Goal: Task Accomplishment & Management: Manage account settings

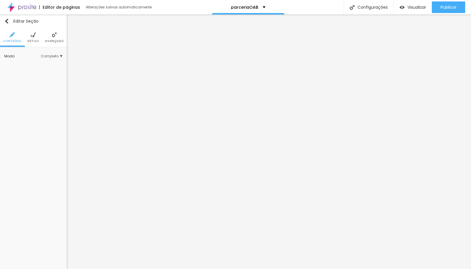
click at [35, 36] on img at bounding box center [32, 34] width 5 height 5
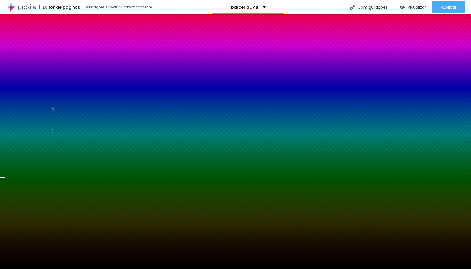
click at [33, 60] on span "Trocar imagem" at bounding box center [20, 57] width 32 height 5
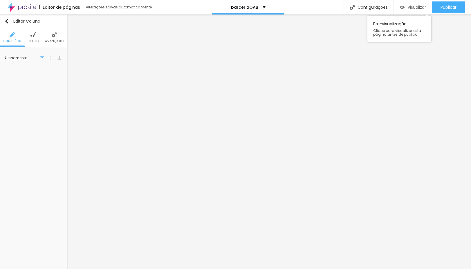
click at [401, 9] on img "button" at bounding box center [401, 7] width 5 height 5
click at [20, 31] on li "Conteúdo" at bounding box center [12, 37] width 18 height 19
click at [29, 37] on li "Estilo" at bounding box center [33, 37] width 11 height 19
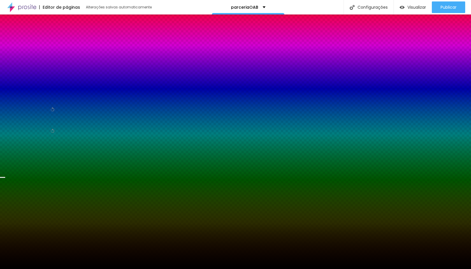
click at [36, 60] on span "Trocar imagem" at bounding box center [20, 57] width 32 height 5
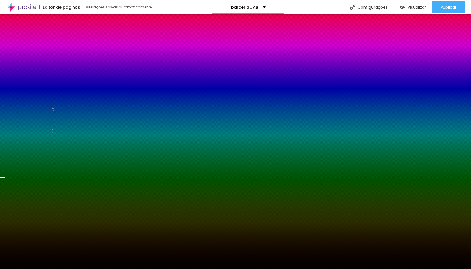
click at [30, 60] on span "Trocar imagem" at bounding box center [20, 57] width 32 height 5
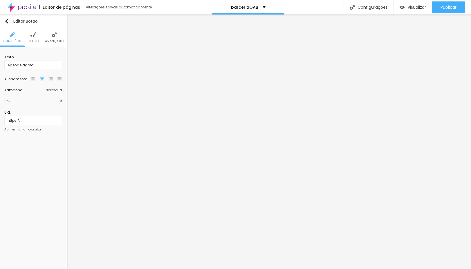
click at [36, 41] on span "Estilo" at bounding box center [33, 41] width 11 height 3
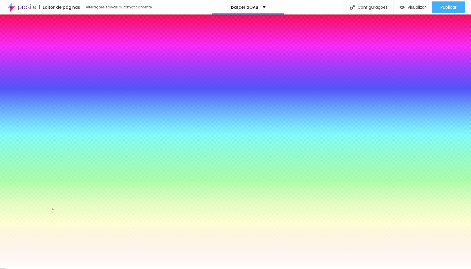
click at [39, 63] on div at bounding box center [33, 63] width 58 height 0
drag, startPoint x: 58, startPoint y: 108, endPoint x: 58, endPoint y: 101, distance: 7.2
click at [58, 101] on div at bounding box center [235, 134] width 471 height 269
click at [56, 63] on div "Cor de fundo Voltar ao padrão #FFB800" at bounding box center [33, 60] width 58 height 17
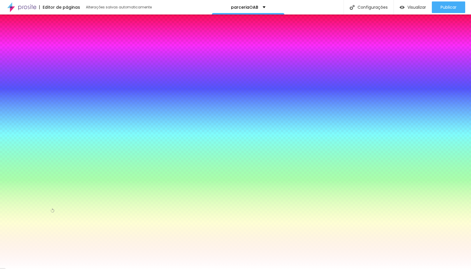
click at [49, 63] on input "#FFB800" at bounding box center [39, 66] width 70 height 6
paste input "783107"
type input "#783107"
click at [39, 63] on div at bounding box center [33, 63] width 58 height 0
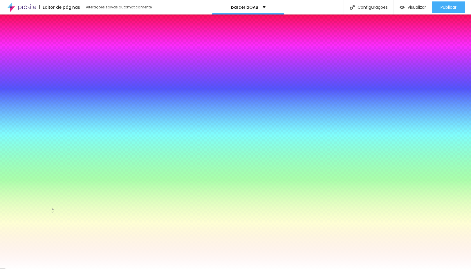
drag, startPoint x: 58, startPoint y: 101, endPoint x: 61, endPoint y: 123, distance: 22.5
click at [61, 123] on div "Cor de fundo Voltar ao padrão #783107 Tipografia Voltar ao padrão Borda Voltar …" at bounding box center [33, 140] width 67 height 187
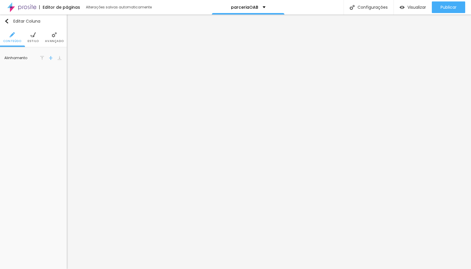
click at [34, 41] on span "Estilo" at bounding box center [33, 41] width 11 height 3
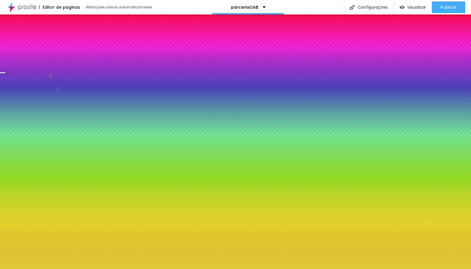
click at [39, 63] on div at bounding box center [33, 63] width 58 height 0
click at [40, 63] on div at bounding box center [33, 63] width 58 height 0
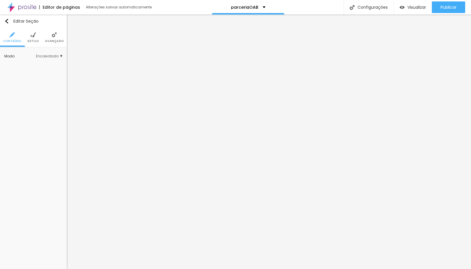
scroll to position [0, 0]
click at [61, 40] on span "Avançado" at bounding box center [54, 41] width 19 height 3
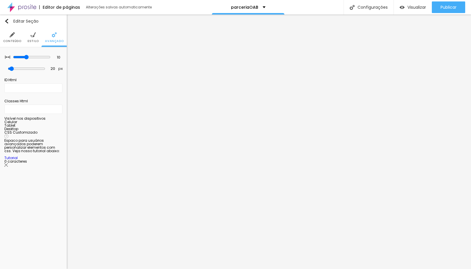
scroll to position [0, 0]
click at [38, 37] on li "Estilo" at bounding box center [33, 37] width 11 height 19
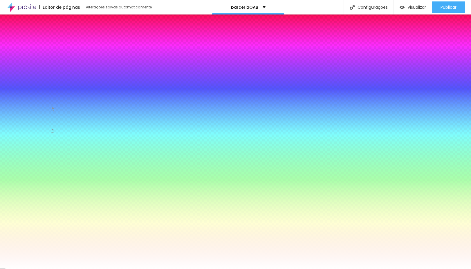
click at [23, 59] on div "Trocar imagem" at bounding box center [33, 57] width 58 height 4
click at [23, 60] on span "Trocar imagem" at bounding box center [20, 57] width 32 height 5
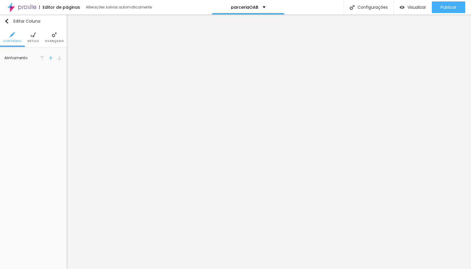
click at [32, 41] on span "Estilo" at bounding box center [33, 41] width 11 height 3
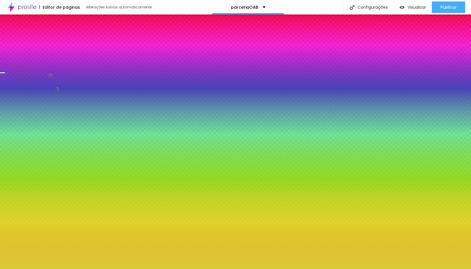
click at [39, 63] on div at bounding box center [33, 63] width 58 height 0
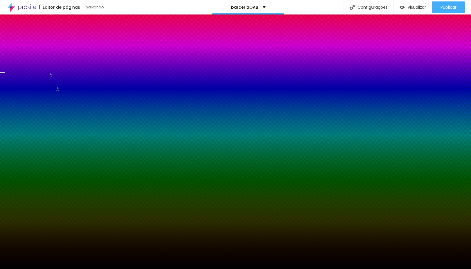
type input "#000000"
drag, startPoint x: 32, startPoint y: 78, endPoint x: 3, endPoint y: 117, distance: 48.8
click at [3, 117] on div "Editar Coluna Conteúdo Estilo Avançado Cor de fundo Voltar ao padrão #000000 So…" at bounding box center [33, 141] width 67 height 255
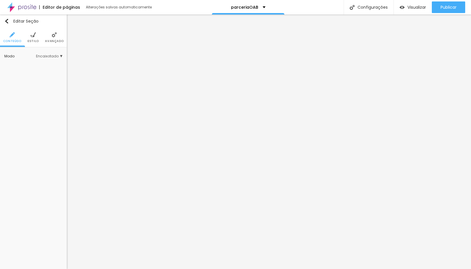
click at [48, 36] on li "Avançado" at bounding box center [54, 37] width 19 height 19
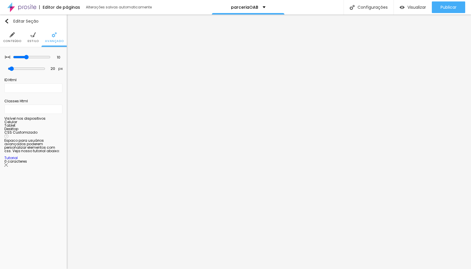
click at [37, 38] on li "Estilo" at bounding box center [33, 37] width 11 height 19
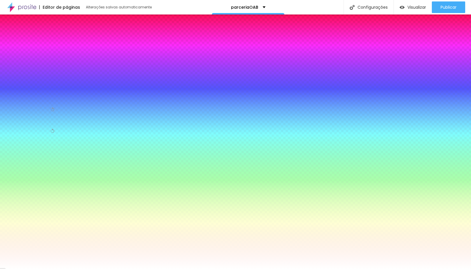
click at [30, 60] on span "Trocar imagem" at bounding box center [20, 57] width 32 height 5
drag, startPoint x: 56, startPoint y: 79, endPoint x: 92, endPoint y: 99, distance: 41.0
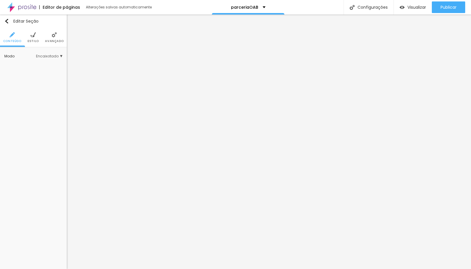
click at [34, 35] on img at bounding box center [32, 34] width 5 height 5
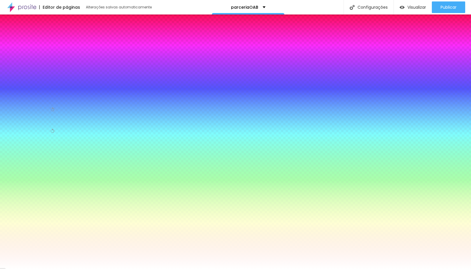
click at [30, 60] on span "Trocar imagem" at bounding box center [20, 57] width 32 height 5
drag, startPoint x: 65, startPoint y: 91, endPoint x: 255, endPoint y: 171, distance: 205.8
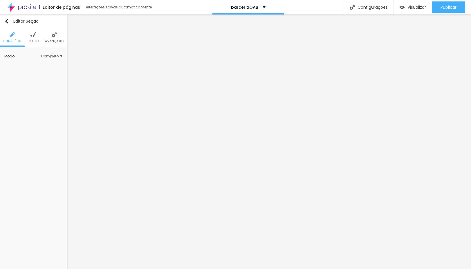
click at [31, 41] on span "Estilo" at bounding box center [33, 41] width 11 height 3
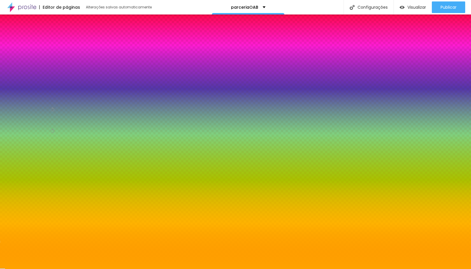
click at [41, 79] on div at bounding box center [33, 79] width 58 height 0
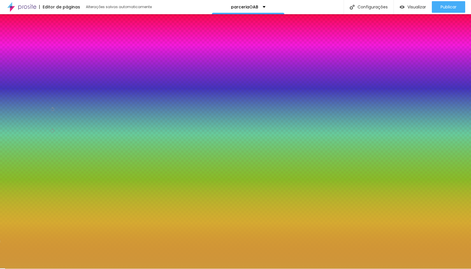
type input "#000000"
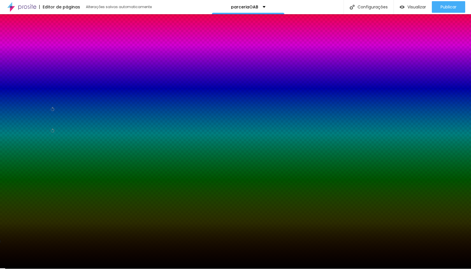
drag, startPoint x: 36, startPoint y: 121, endPoint x: 0, endPoint y: 180, distance: 69.2
click at [0, 180] on div "Editar Seção Conteúdo Estilo Avançado Imagem de fundo Adicionar imagem Efeito d…" at bounding box center [33, 141] width 67 height 255
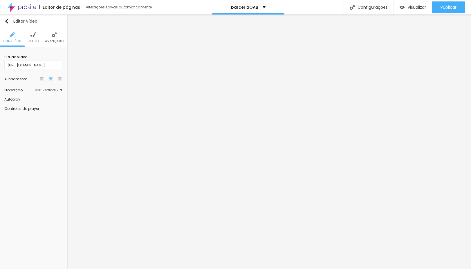
scroll to position [0, 0]
click at [28, 64] on input "[URL][DOMAIN_NAME]" at bounding box center [33, 65] width 58 height 9
paste input "110379119"
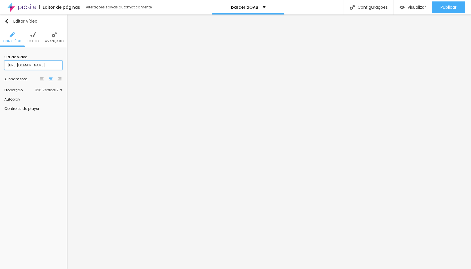
type input "[URL][DOMAIN_NAME]"
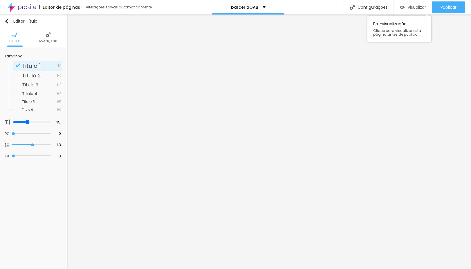
click at [412, 10] on span "Visualizar" at bounding box center [416, 7] width 19 height 5
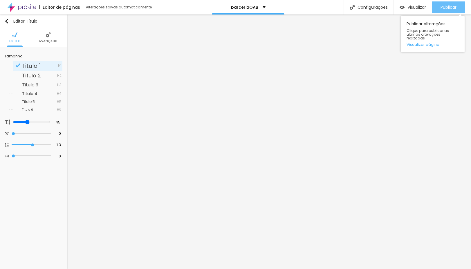
click at [452, 10] on div "Publicar" at bounding box center [448, 7] width 16 height 12
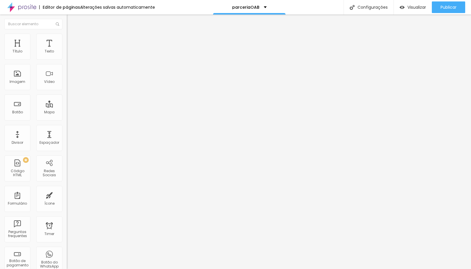
click at [67, 37] on img at bounding box center [69, 36] width 5 height 5
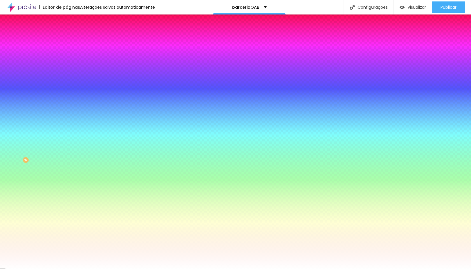
click at [67, 85] on input "#FFFFFF" at bounding box center [102, 82] width 70 height 6
click at [67, 34] on li "Conteúdo" at bounding box center [100, 31] width 67 height 6
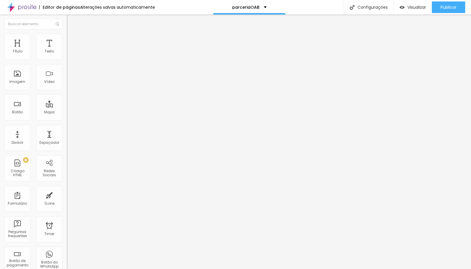
click at [72, 39] on span "Estilo" at bounding box center [76, 37] width 9 height 5
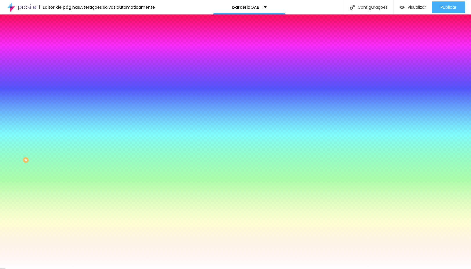
click at [67, 85] on input "#FFFFFF" at bounding box center [102, 82] width 70 height 6
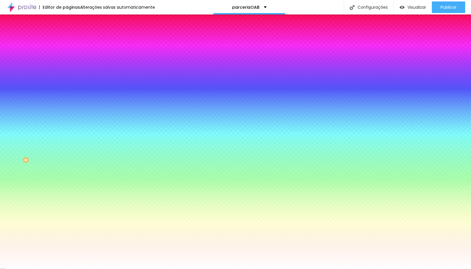
click at [67, 85] on input "#FFFFFF" at bounding box center [102, 82] width 70 height 6
paste input "293544"
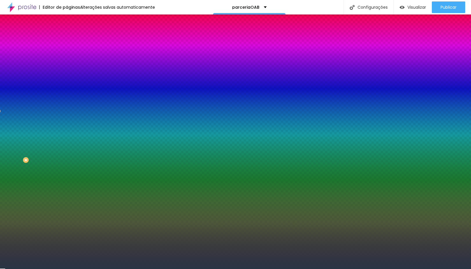
type input "#293544"
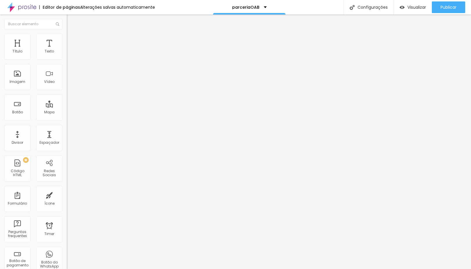
drag, startPoint x: 31, startPoint y: 39, endPoint x: 38, endPoint y: 47, distance: 10.1
click at [72, 39] on span "Estilo" at bounding box center [76, 37] width 9 height 5
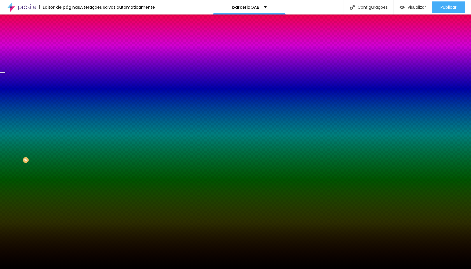
click at [67, 55] on div at bounding box center [100, 55] width 67 height 0
drag, startPoint x: 57, startPoint y: 79, endPoint x: 61, endPoint y: 90, distance: 12.0
click at [61, 90] on div at bounding box center [235, 134] width 471 height 269
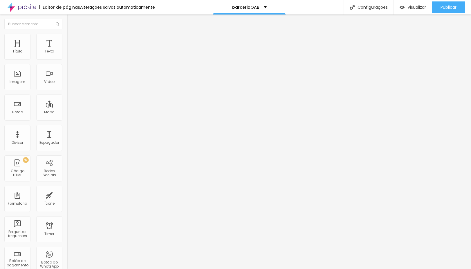
click at [67, 37] on li "Estilo" at bounding box center [100, 37] width 67 height 6
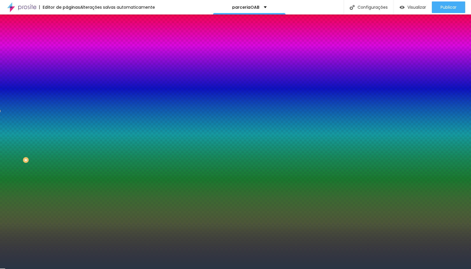
click at [67, 85] on input "#293544" at bounding box center [102, 82] width 70 height 6
paste input "A04617"
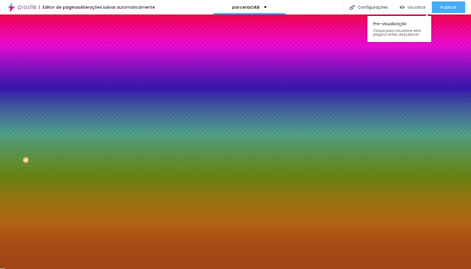
click at [409, 5] on span "Visualizar" at bounding box center [416, 7] width 19 height 5
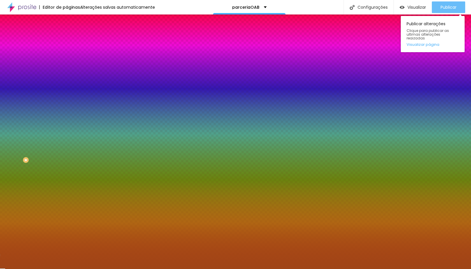
click at [462, 10] on button "Publicar" at bounding box center [447, 7] width 33 height 12
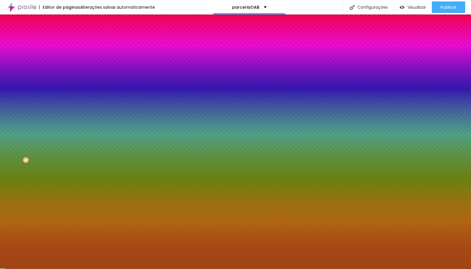
click at [67, 85] on input "#A04617" at bounding box center [102, 82] width 70 height 6
click at [67, 79] on div at bounding box center [100, 79] width 67 height 0
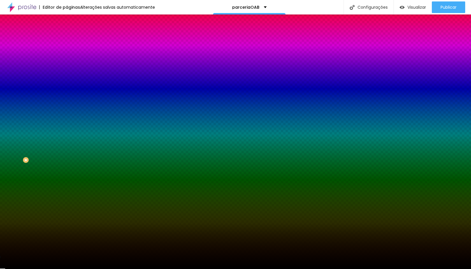
drag, startPoint x: 18, startPoint y: 142, endPoint x: 8, endPoint y: 175, distance: 34.7
click at [67, 179] on div "Editar Seção Conteúdo Estilo Avançado Imagem de fundo Trocar imagem Efeito da I…" at bounding box center [100, 141] width 67 height 255
click at [67, 79] on div at bounding box center [100, 79] width 67 height 0
click at [69, 77] on icon "button" at bounding box center [71, 75] width 4 height 4
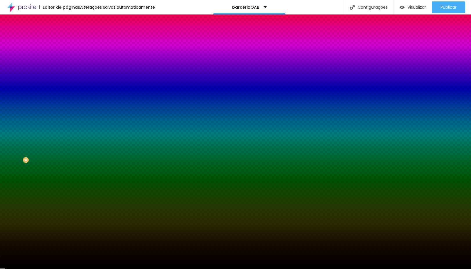
click at [67, 85] on input "#000000" at bounding box center [102, 82] width 70 height 6
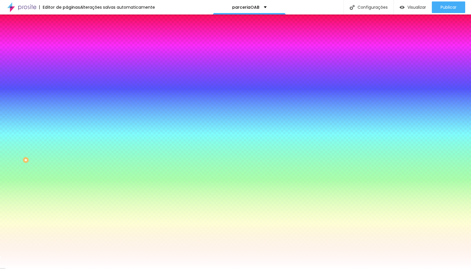
click at [67, 88] on div "Efeitos de fundo" at bounding box center [100, 86] width 67 height 3
click at [67, 79] on div at bounding box center [100, 79] width 67 height 0
type input "#FFFFFF"
drag, startPoint x: 59, startPoint y: 155, endPoint x: 60, endPoint y: 97, distance: 58.0
click at [67, 97] on div "Imagem de fundo Trocar imagem Efeito da Imagem Parallax Nenhum Parallax Cor de …" at bounding box center [100, 82] width 67 height 75
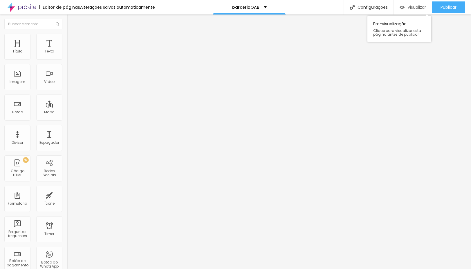
click at [419, 6] on span "Visualizar" at bounding box center [416, 7] width 19 height 5
click at [409, 8] on span "Visualizar" at bounding box center [416, 7] width 19 height 5
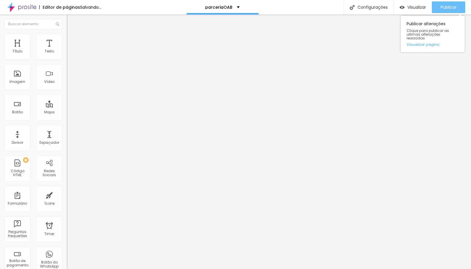
click at [445, 9] on span "Publicar" at bounding box center [448, 7] width 16 height 5
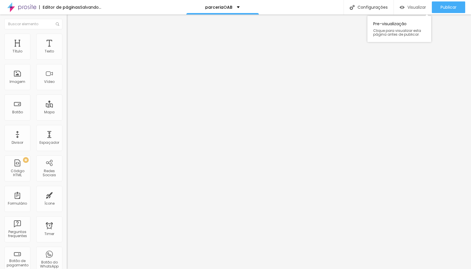
click at [420, 4] on div "Visualizar" at bounding box center [412, 7] width 26 height 12
click at [405, 7] on div "Visualizar" at bounding box center [412, 7] width 26 height 5
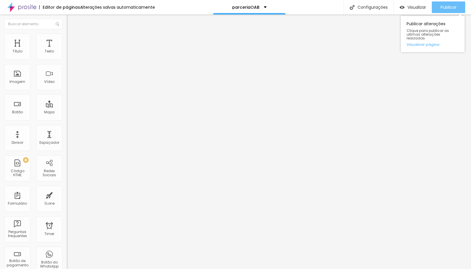
click at [445, 6] on span "Publicar" at bounding box center [448, 7] width 16 height 5
click at [425, 43] on link "Visualizar página" at bounding box center [432, 45] width 52 height 4
click at [424, 43] on link "Visualizar página" at bounding box center [432, 45] width 52 height 4
click at [425, 43] on link "Visualizar página" at bounding box center [432, 45] width 52 height 4
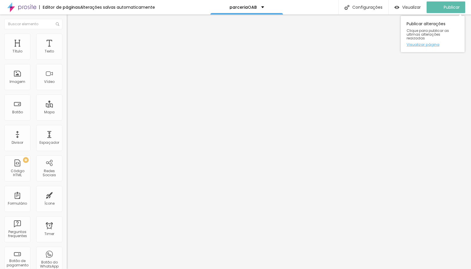
click at [425, 43] on link "Visualizar página" at bounding box center [432, 45] width 52 height 4
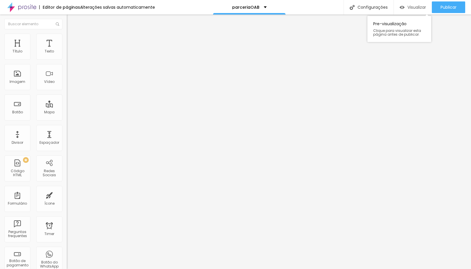
click at [414, 6] on span "Visualizar" at bounding box center [416, 7] width 19 height 5
click at [325, 8] on div "Editor de páginas Alterações salvas automaticamente parceriaOAB Configurações C…" at bounding box center [235, 7] width 471 height 14
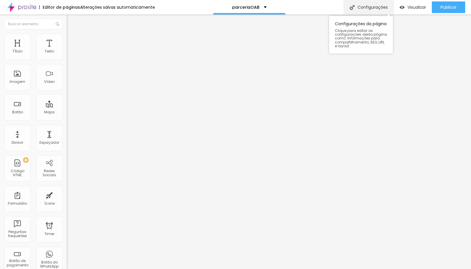
click at [361, 9] on div "Configurações" at bounding box center [368, 7] width 50 height 14
drag, startPoint x: 264, startPoint y: 108, endPoint x: 190, endPoint y: 111, distance: 74.0
drag, startPoint x: 186, startPoint y: 111, endPoint x: 182, endPoint y: 110, distance: 4.2
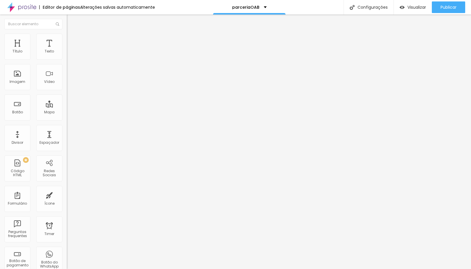
drag, startPoint x: 177, startPoint y: 109, endPoint x: 264, endPoint y: 112, distance: 86.8
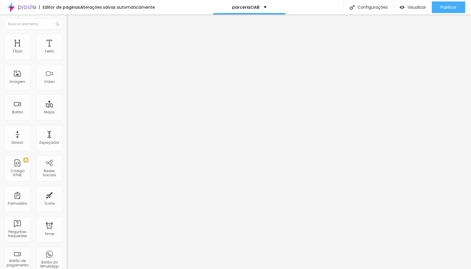
type input "15"
type input "14"
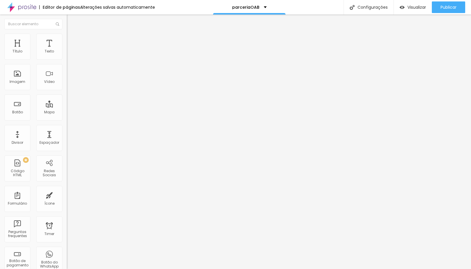
type input "14"
drag, startPoint x: 14, startPoint y: 122, endPoint x: 23, endPoint y: 128, distance: 11.2
type input "14"
click at [67, 137] on input "range" at bounding box center [85, 139] width 37 height 5
click at [448, 6] on span "Publicar" at bounding box center [448, 7] width 16 height 5
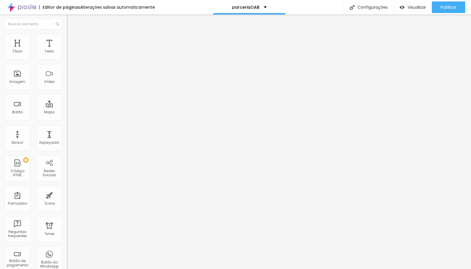
click at [72, 39] on span "Estilo" at bounding box center [76, 37] width 9 height 5
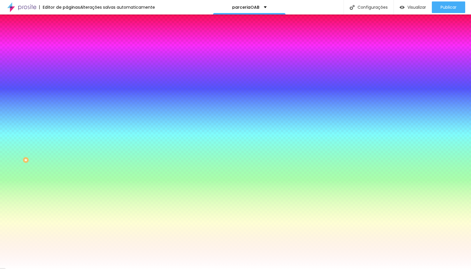
click at [67, 53] on span "Trocar imagem" at bounding box center [83, 50] width 32 height 5
drag, startPoint x: 115, startPoint y: 89, endPoint x: 118, endPoint y: 93, distance: 4.3
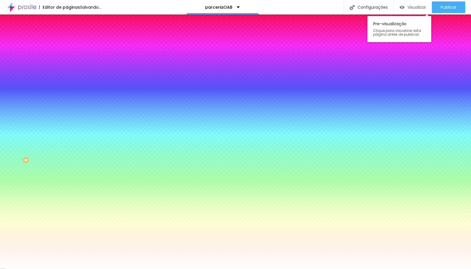
click at [414, 6] on span "Visualizar" at bounding box center [416, 7] width 19 height 5
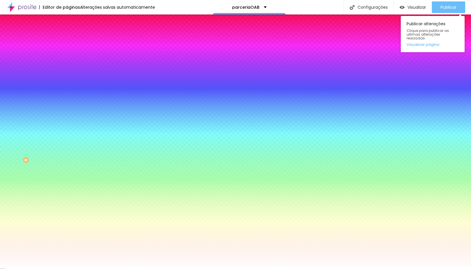
click at [444, 8] on span "Publicar" at bounding box center [448, 7] width 16 height 5
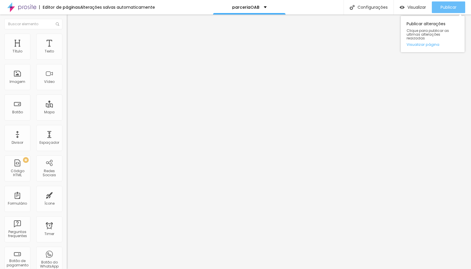
click at [442, 6] on span "Publicar" at bounding box center [448, 7] width 16 height 5
click at [67, 53] on span "Encaixotado" at bounding box center [78, 50] width 23 height 5
click at [67, 62] on span "Completo" at bounding box center [76, 59] width 18 height 5
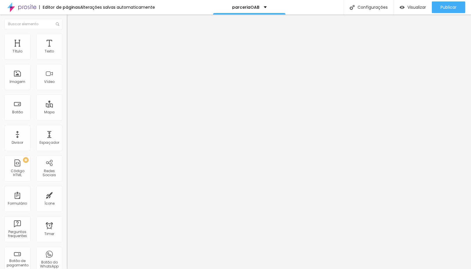
click at [67, 53] on span "Completo" at bounding box center [76, 50] width 18 height 5
click at [67, 35] on li "Estilo" at bounding box center [100, 37] width 67 height 6
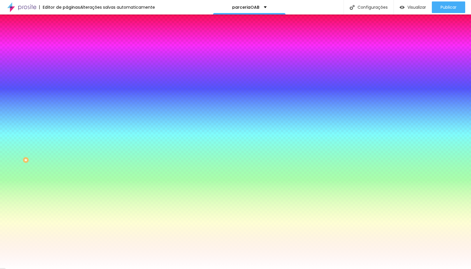
click at [67, 60] on span "Parallax" at bounding box center [74, 57] width 14 height 5
click at [67, 64] on span "Nenhum" at bounding box center [74, 61] width 15 height 5
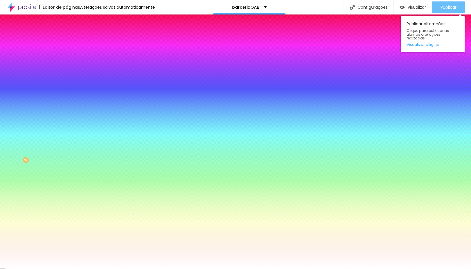
click at [451, 9] on span "Publicar" at bounding box center [448, 7] width 16 height 5
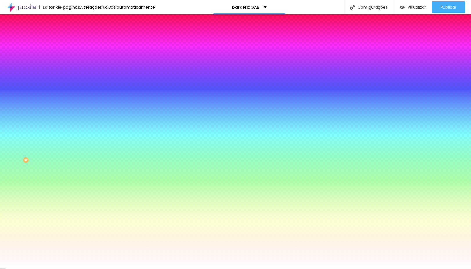
click at [67, 69] on span "Parallax" at bounding box center [74, 66] width 14 height 5
click at [70, 102] on icon "button" at bounding box center [71, 100] width 2 height 2
click at [58, 269] on div at bounding box center [235, 269] width 471 height 0
click at [67, 88] on div "Efeitos de fundo" at bounding box center [100, 86] width 67 height 3
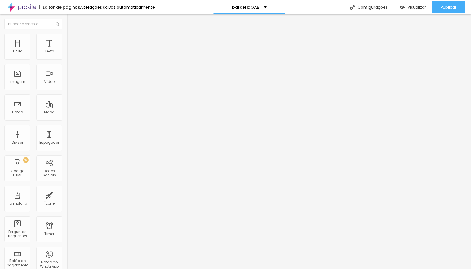
click at [72, 40] on span "Estilo" at bounding box center [76, 37] width 9 height 5
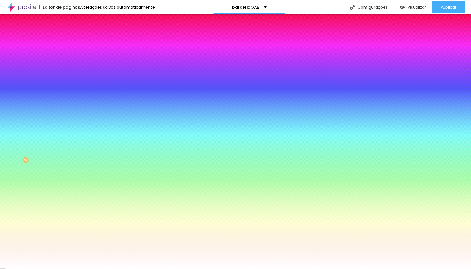
click at [67, 55] on div at bounding box center [100, 55] width 67 height 0
type input "#FFFFFF"
click at [67, 55] on div "Cor de fundo Voltar ao padrão #FFFFFF Tipografia Voltar ao padrão Borda Voltar …" at bounding box center [100, 140] width 67 height 190
click at [67, 33] on img at bounding box center [69, 30] width 5 height 5
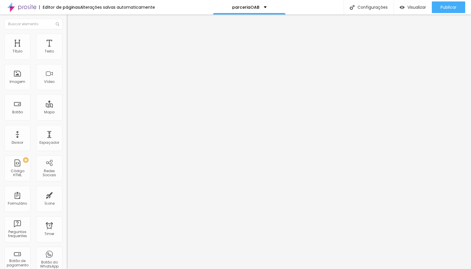
click at [67, 35] on li "Estilo" at bounding box center [100, 37] width 67 height 6
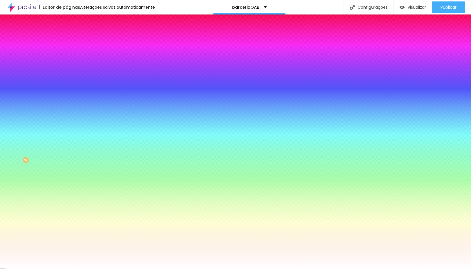
click at [70, 72] on icon "button" at bounding box center [71, 73] width 2 height 2
drag, startPoint x: 124, startPoint y: 181, endPoint x: 124, endPoint y: 190, distance: 8.4
click at [124, 190] on body "Editor de páginas Alterações salvas automaticamente parceriaOAB Configurações C…" at bounding box center [235, 134] width 471 height 269
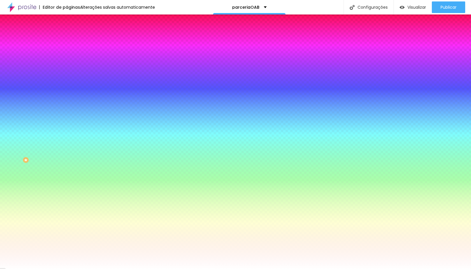
click at [105, 155] on div at bounding box center [235, 134] width 471 height 269
type input "#A03429"
drag, startPoint x: 105, startPoint y: 156, endPoint x: 109, endPoint y: 160, distance: 5.5
click at [349, 101] on div at bounding box center [349, 100] width 1 height 1
click at [446, 269] on div at bounding box center [235, 269] width 471 height 0
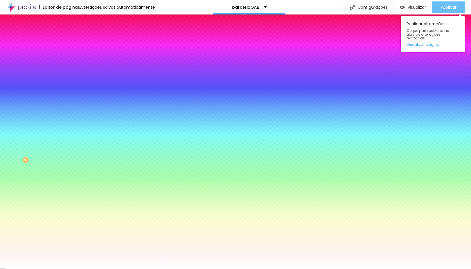
click at [448, 5] on span "Publicar" at bounding box center [448, 7] width 16 height 5
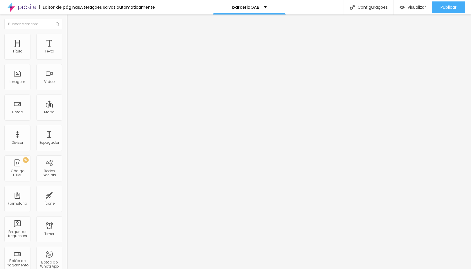
click at [67, 39] on li "Avançado" at bounding box center [100, 42] width 67 height 6
click at [67, 171] on div at bounding box center [100, 171] width 67 height 0
click at [67, 174] on div at bounding box center [100, 174] width 67 height 0
click at [417, 10] on span "Visualizar" at bounding box center [416, 7] width 19 height 5
click at [453, 6] on span "Publicar" at bounding box center [448, 7] width 16 height 5
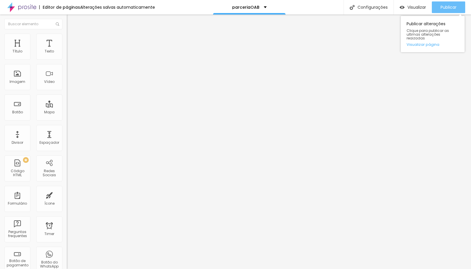
scroll to position [0, 0]
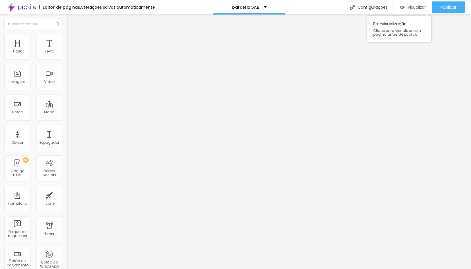
click at [406, 4] on div "Visualizar" at bounding box center [412, 7] width 26 height 12
click at [411, 8] on span "Visualizar" at bounding box center [416, 7] width 19 height 5
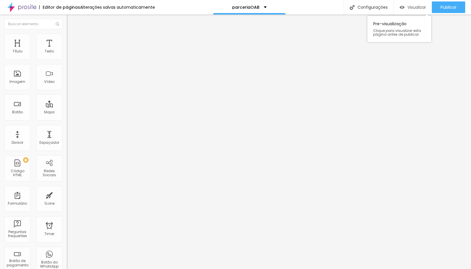
scroll to position [0, 0]
click at [411, 8] on span "Visualizar" at bounding box center [416, 7] width 19 height 5
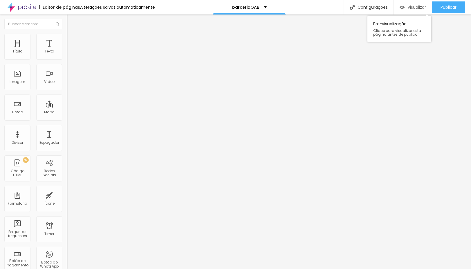
click at [411, 8] on span "Visualizar" at bounding box center [416, 7] width 19 height 5
click at [67, 39] on img at bounding box center [69, 41] width 5 height 5
click at [67, 34] on img at bounding box center [69, 36] width 5 height 5
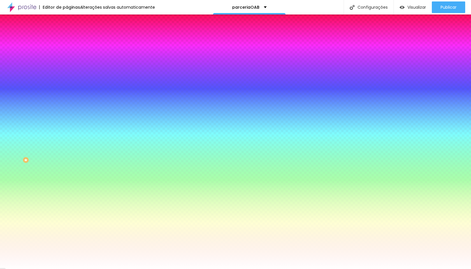
click at [67, 53] on span "Trocar imagem" at bounding box center [83, 50] width 32 height 5
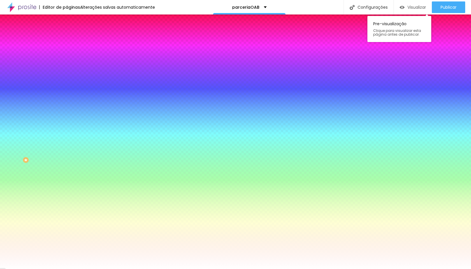
click at [413, 6] on span "Visualizar" at bounding box center [416, 7] width 19 height 5
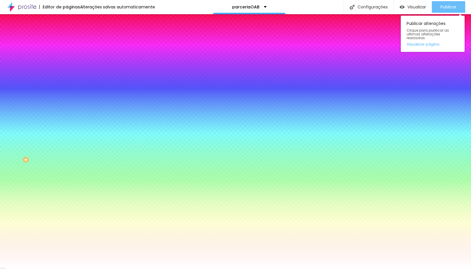
click at [452, 5] on span "Publicar" at bounding box center [448, 7] width 16 height 5
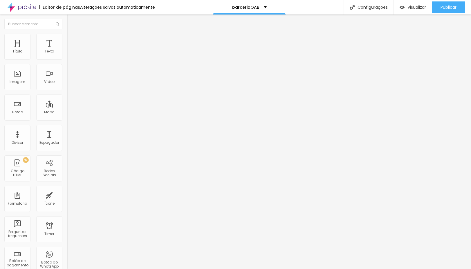
click at [67, 34] on li "Estilo" at bounding box center [100, 37] width 67 height 6
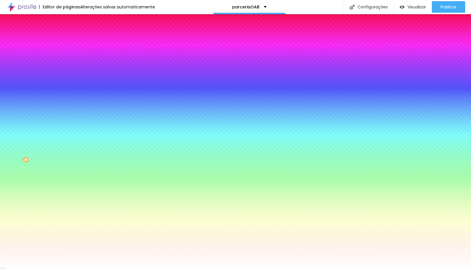
click at [67, 55] on div at bounding box center [100, 55] width 67 height 0
drag, startPoint x: 51, startPoint y: 70, endPoint x: 52, endPoint y: 82, distance: 12.8
click at [52, 82] on div at bounding box center [235, 134] width 471 height 269
type input "#083B9B"
drag, startPoint x: 39, startPoint y: 84, endPoint x: 45, endPoint y: 82, distance: 6.0
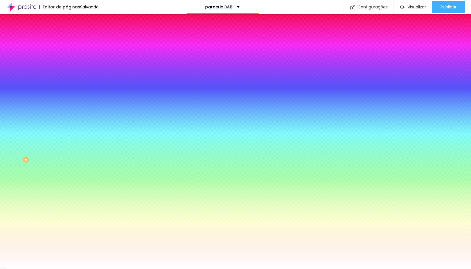
click at [45, 82] on div at bounding box center [235, 134] width 471 height 269
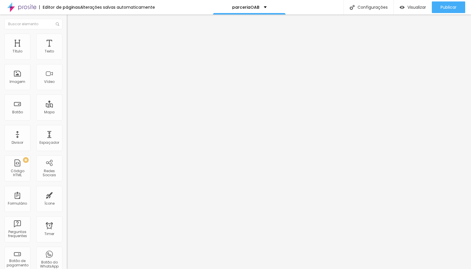
click at [67, 34] on li "Estilo" at bounding box center [100, 37] width 67 height 6
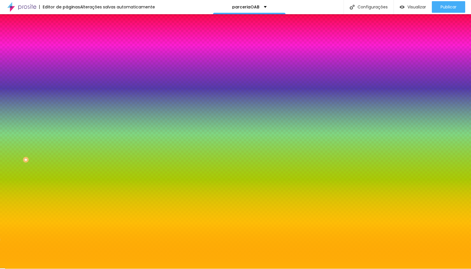
click at [67, 79] on div at bounding box center [100, 79] width 67 height 0
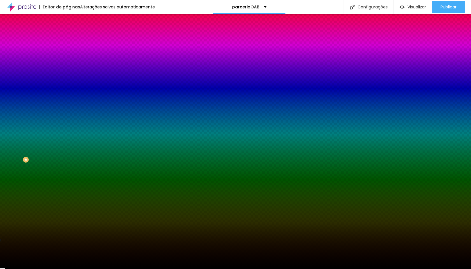
type input "#000000"
drag, startPoint x: 37, startPoint y: 127, endPoint x: 4, endPoint y: 164, distance: 49.1
click at [67, 164] on div "Editar Seção Conteúdo Estilo Avançado Imagem de fundo Adicionar imagem Efeito d…" at bounding box center [100, 141] width 67 height 255
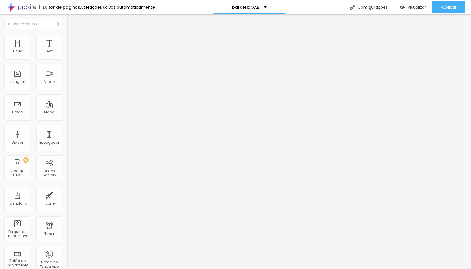
click at [67, 37] on li "Estilo" at bounding box center [100, 37] width 67 height 6
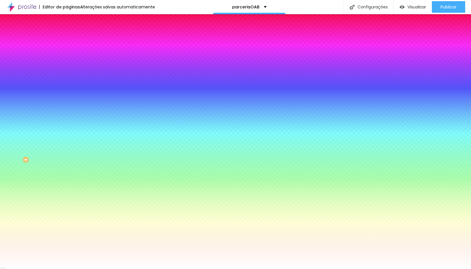
click at [67, 53] on span "Trocar imagem" at bounding box center [83, 50] width 32 height 5
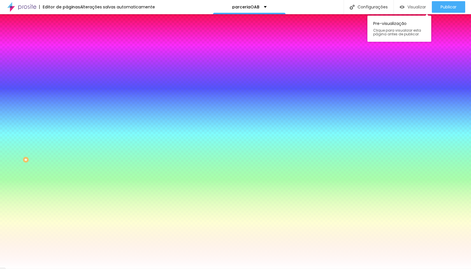
click at [399, 3] on div "Visualizar" at bounding box center [412, 7] width 26 height 12
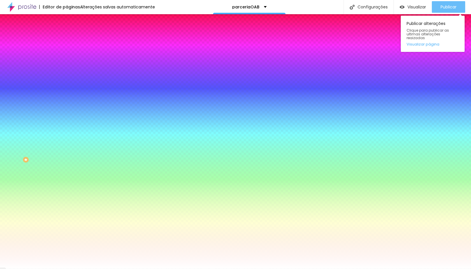
click at [452, 8] on span "Publicar" at bounding box center [448, 7] width 16 height 5
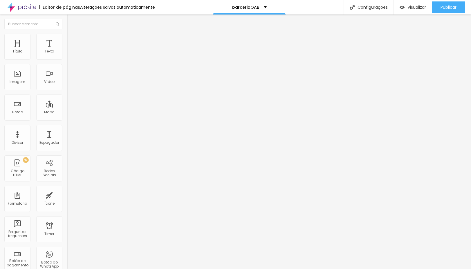
click at [67, 37] on li "Estilo" at bounding box center [100, 37] width 67 height 6
click at [67, 39] on li "Avançado" at bounding box center [100, 42] width 67 height 6
click at [67, 32] on li "Conteúdo" at bounding box center [100, 31] width 67 height 6
click at [72, 40] on span "Estilo" at bounding box center [76, 37] width 9 height 5
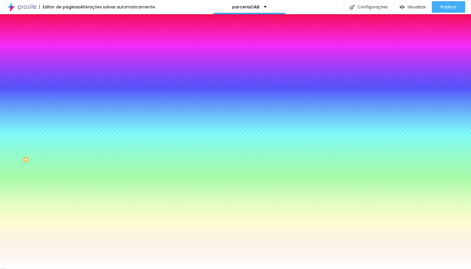
click at [67, 55] on div at bounding box center [100, 55] width 67 height 0
type input "#FFFFFF"
drag, startPoint x: 7, startPoint y: 63, endPoint x: 0, endPoint y: 59, distance: 7.8
click at [67, 59] on div "Cor de fundo Voltar ao padrão #FFFFFF Tipografia Voltar ao padrão Borda Voltar …" at bounding box center [100, 140] width 67 height 190
click at [67, 47] on div "Cor de fundo Voltar ao padrão #FFFFFF Tipografia Voltar ao padrão Borda Voltar …" at bounding box center [100, 140] width 67 height 190
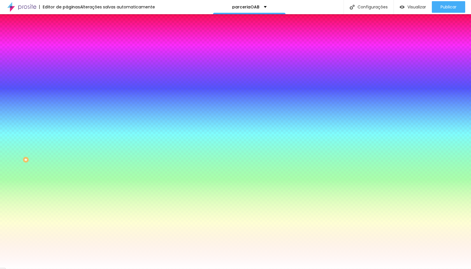
click at [67, 197] on div at bounding box center [100, 197] width 67 height 0
click at [52, 168] on div at bounding box center [235, 134] width 471 height 269
drag, startPoint x: 36, startPoint y: 144, endPoint x: 54, endPoint y: 124, distance: 27.0
click at [67, 187] on div "Cor de fundo Voltar ao padrão #FFD300" at bounding box center [100, 195] width 67 height 16
click at [67, 113] on div "Cor de fundo Voltar ao padrão #FFFFFF Tipografia Voltar ao padrão Borda Voltar …" at bounding box center [100, 140] width 67 height 190
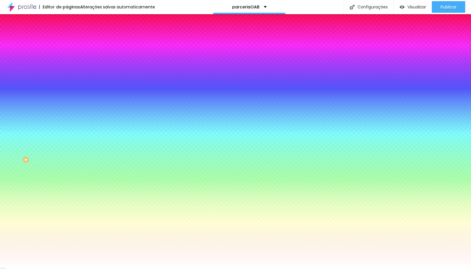
click at [67, 213] on div at bounding box center [100, 213] width 67 height 0
click at [67, 197] on div at bounding box center [100, 197] width 67 height 0
drag, startPoint x: 50, startPoint y: 142, endPoint x: 39, endPoint y: 142, distance: 11.1
click at [50, 144] on div at bounding box center [235, 134] width 471 height 269
type input "#0D0D8B"
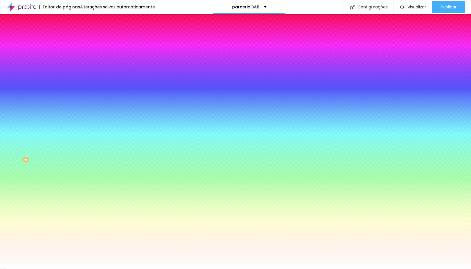
drag, startPoint x: 37, startPoint y: 144, endPoint x: 43, endPoint y: 151, distance: 9.4
click at [43, 151] on div at bounding box center [235, 134] width 471 height 269
click at [67, 187] on div "Cor de fundo Voltar ao padrão #0D0D8B" at bounding box center [100, 195] width 67 height 16
click at [67, 213] on div at bounding box center [100, 213] width 67 height 0
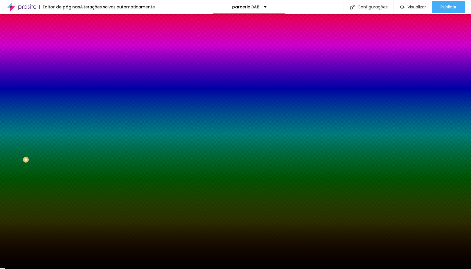
drag, startPoint x: 35, startPoint y: 165, endPoint x: 8, endPoint y: 199, distance: 43.3
click at [67, 199] on div "Editar Botão Conteúdo Estilo Avançado Cor de fundo Voltar ao padrão #FFFFFF Tip…" at bounding box center [100, 141] width 67 height 255
click at [67, 219] on div "Borda Voltar ao padrão" at bounding box center [100, 227] width 67 height 16
click at [67, 213] on div at bounding box center [100, 213] width 67 height 0
type input "#000000"
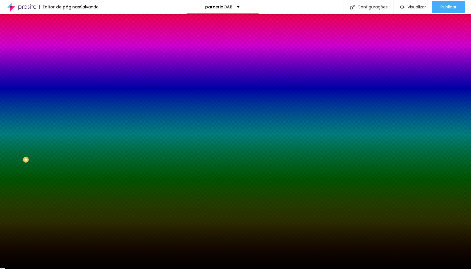
drag, startPoint x: 14, startPoint y: 185, endPoint x: 14, endPoint y: 193, distance: 8.4
click at [67, 194] on div "Editar Botão Conteúdo Estilo Avançado Cor de fundo Voltar ao padrão #FFFFFF Tip…" at bounding box center [100, 141] width 67 height 255
click at [67, 190] on div "Editar Botão Conteúdo Estilo Avançado Cor de fundo Voltar ao padrão #FFFFFF Tip…" at bounding box center [100, 141] width 67 height 255
click at [67, 39] on li "Avançado" at bounding box center [100, 42] width 67 height 6
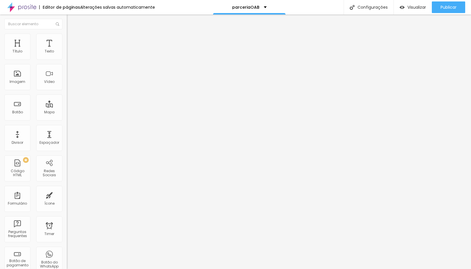
click at [67, 37] on li "Estilo" at bounding box center [100, 37] width 67 height 6
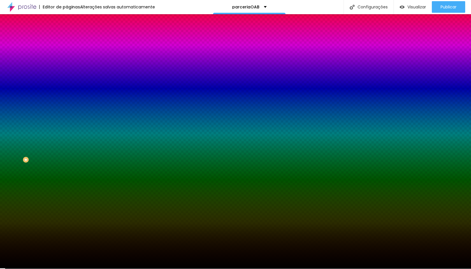
click at [67, 72] on div "Cor de fundo Voltar ao padrão #FFFFFF Tipografia Voltar ao padrão Borda Voltar …" at bounding box center [100, 140] width 67 height 190
click at [69, 72] on icon "button" at bounding box center [70, 73] width 3 height 3
type input "#000000"
drag, startPoint x: 111, startPoint y: 154, endPoint x: 79, endPoint y: 190, distance: 48.7
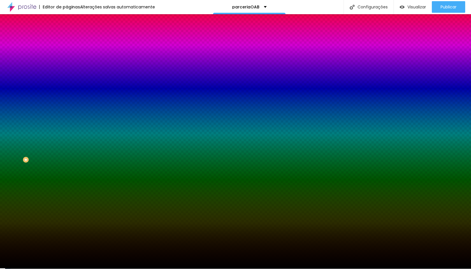
click at [79, 190] on body "Editor de páginas Alterações salvas automaticamente parceriaOAB Configurações C…" at bounding box center [235, 134] width 471 height 269
click at [35, 269] on div at bounding box center [235, 269] width 471 height 0
click at [67, 202] on div "Editar Botão Conteúdo Estilo Avançado Cor de fundo Voltar ao padrão #FFFFFF Tip…" at bounding box center [100, 141] width 67 height 255
click at [67, 213] on div at bounding box center [100, 213] width 67 height 0
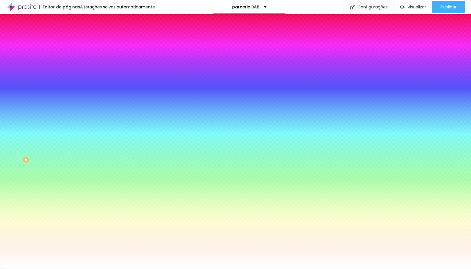
type input "#FFFFFF"
drag, startPoint x: 30, startPoint y: 157, endPoint x: 0, endPoint y: 136, distance: 36.2
click at [67, 136] on div "Cor de fundo Voltar ao padrão #FFFFFF Tipografia Voltar ao padrão Borda Voltar …" at bounding box center [100, 140] width 67 height 190
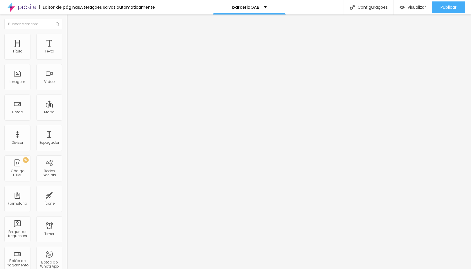
click at [72, 39] on span "Estilo" at bounding box center [76, 37] width 9 height 5
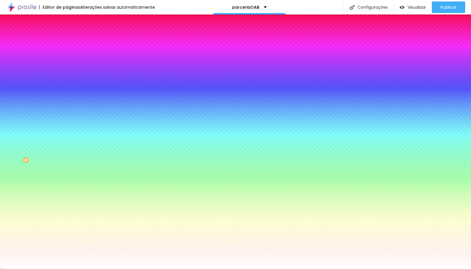
click at [67, 53] on div "Adicionar imagem" at bounding box center [100, 51] width 67 height 4
click at [67, 53] on span "Adicionar imagem" at bounding box center [85, 50] width 37 height 5
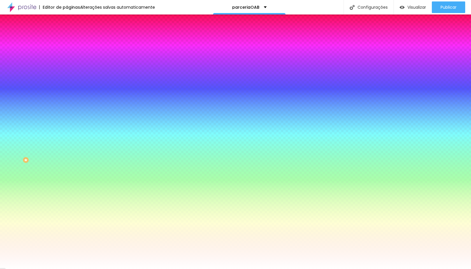
scroll to position [0, 0]
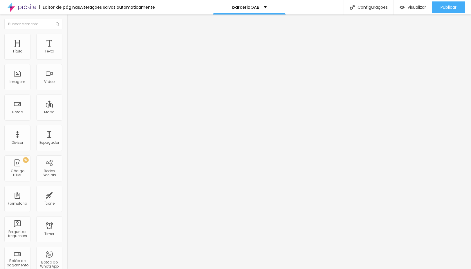
drag, startPoint x: 19, startPoint y: 38, endPoint x: 26, endPoint y: 39, distance: 6.8
click at [67, 34] on li "Conteúdo" at bounding box center [100, 31] width 67 height 6
click at [72, 39] on span "Estilo" at bounding box center [76, 37] width 9 height 5
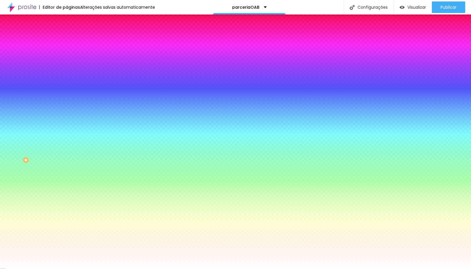
click at [98, 52] on img at bounding box center [99, 50] width 3 height 3
click at [67, 79] on div at bounding box center [100, 79] width 67 height 0
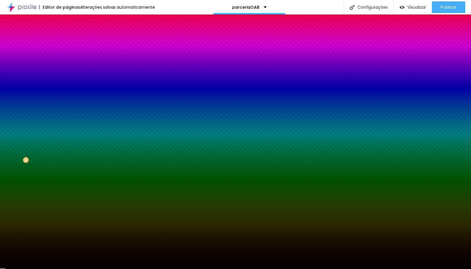
type input "#000000"
drag, startPoint x: 31, startPoint y: 122, endPoint x: 0, endPoint y: 181, distance: 66.7
click at [67, 181] on div "Editar Seção Conteúdo Estilo Avançado Imagem de fundo Adicionar imagem Efeito d…" at bounding box center [100, 141] width 67 height 255
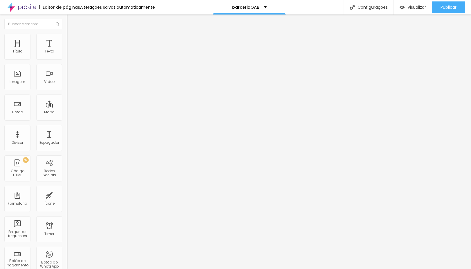
click at [67, 50] on span "Adicionar imagem" at bounding box center [85, 47] width 37 height 5
click at [72, 39] on span "Estilo" at bounding box center [76, 37] width 9 height 5
click at [67, 39] on img at bounding box center [69, 41] width 5 height 5
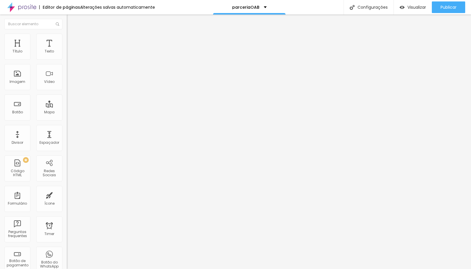
click at [67, 37] on li "Estilo" at bounding box center [100, 37] width 67 height 6
click at [69, 157] on icon "button" at bounding box center [70, 158] width 3 height 3
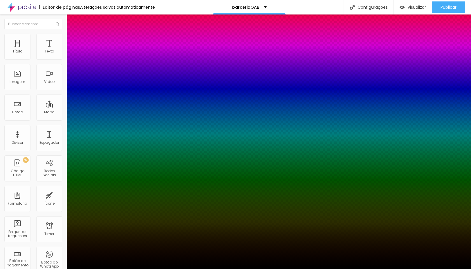
click at [59, 269] on div at bounding box center [235, 269] width 471 height 0
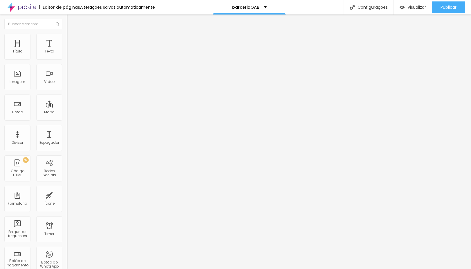
click at [67, 33] on img at bounding box center [69, 30] width 5 height 5
click at [67, 91] on span "Original" at bounding box center [74, 88] width 14 height 5
click at [413, 6] on span "Visualizar" at bounding box center [416, 7] width 19 height 5
click at [445, 6] on span "Publicar" at bounding box center [448, 7] width 16 height 5
click at [67, 34] on ul "Conteúdo Estilo Avançado" at bounding box center [100, 36] width 67 height 17
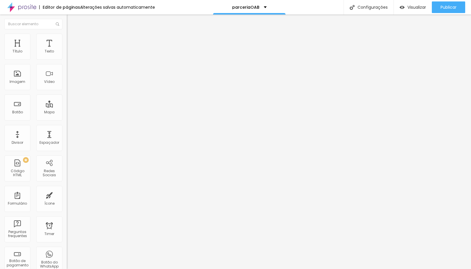
click at [67, 35] on li "Estilo" at bounding box center [100, 37] width 67 height 6
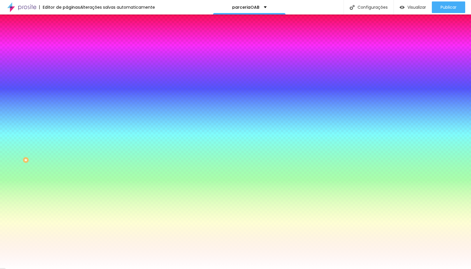
click at [67, 53] on span "Trocar imagem" at bounding box center [83, 50] width 32 height 5
click at [67, 53] on div "Trocar imagem" at bounding box center [100, 51] width 67 height 4
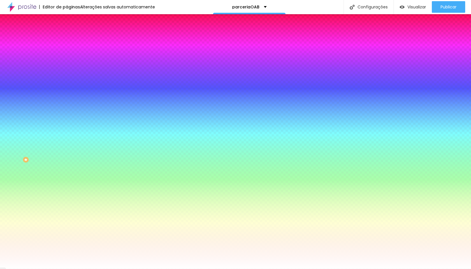
scroll to position [0, 0]
click at [67, 53] on span "Trocar imagem" at bounding box center [83, 50] width 32 height 5
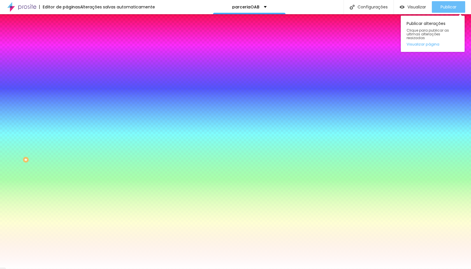
click at [443, 6] on span "Publicar" at bounding box center [448, 7] width 16 height 5
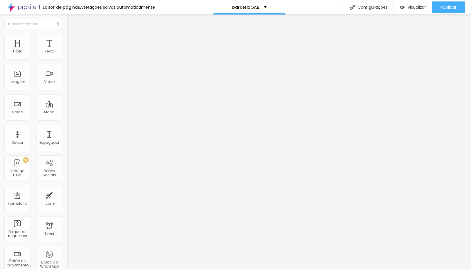
type input "41"
type input "42"
type input "43"
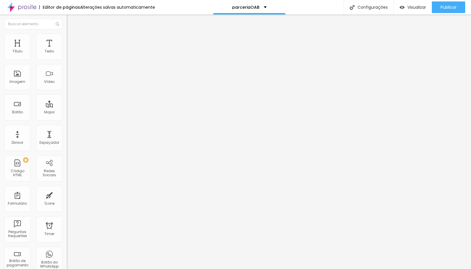
type input "43"
type input "47"
type input "48"
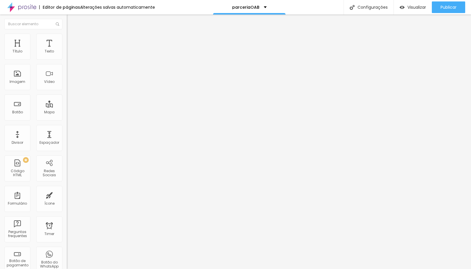
type input "49"
type input "50"
type input "51"
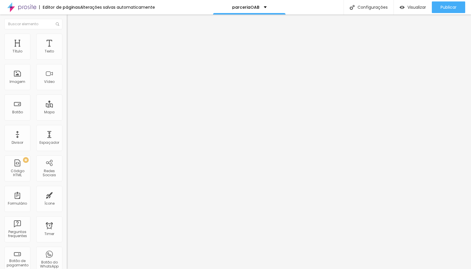
type input "51"
type input "52"
type input "53"
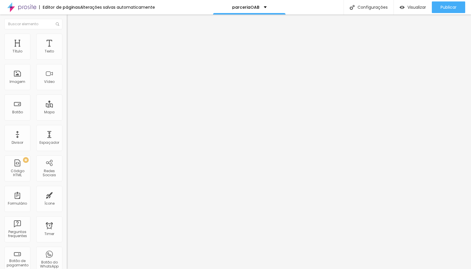
type input "54"
type input "55"
type input "56"
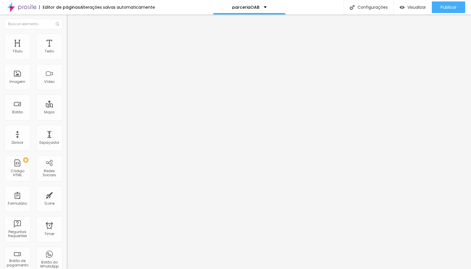
type input "56"
type input "57"
type input "58"
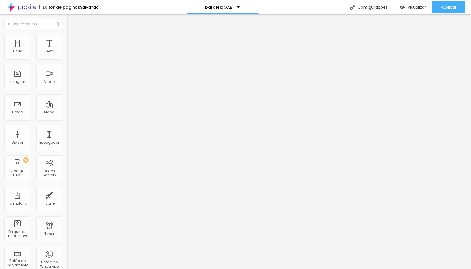
type input "59"
type input "60"
type input "61"
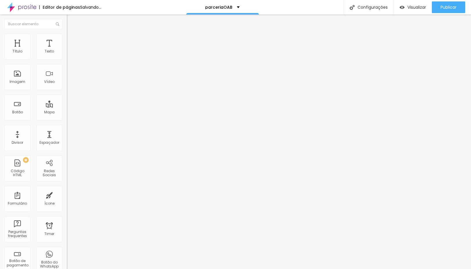
type input "61"
drag, startPoint x: 25, startPoint y: 121, endPoint x: 33, endPoint y: 121, distance: 8.1
type input "61"
click at [67, 137] on input "range" at bounding box center [85, 139] width 37 height 5
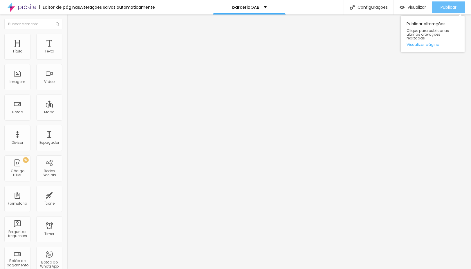
click at [442, 6] on span "Publicar" at bounding box center [448, 7] width 16 height 5
click at [67, 38] on ul "Conteúdo Estilo Avançado" at bounding box center [100, 36] width 67 height 17
click at [67, 38] on li "Estilo" at bounding box center [100, 37] width 67 height 6
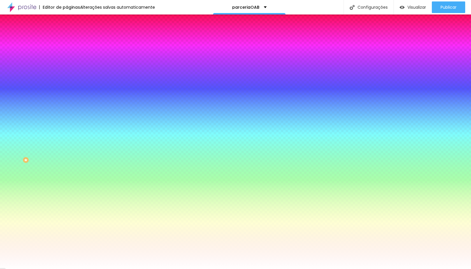
click at [67, 53] on span "Trocar imagem" at bounding box center [83, 50] width 32 height 5
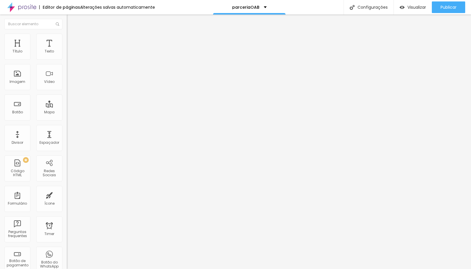
click at [67, 36] on img at bounding box center [69, 36] width 5 height 5
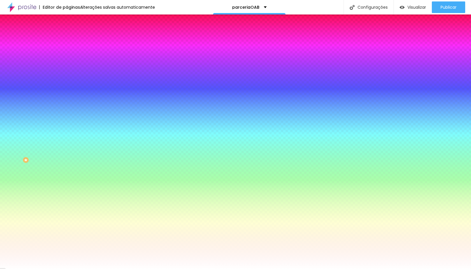
click at [67, 53] on span "Trocar imagem" at bounding box center [83, 50] width 32 height 5
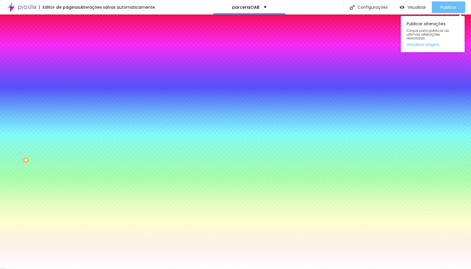
click at [456, 5] on button "Publicar" at bounding box center [447, 7] width 33 height 12
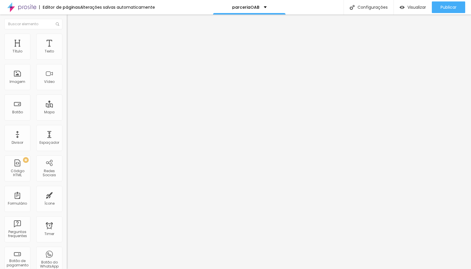
click at [72, 39] on span "Estilo" at bounding box center [76, 37] width 9 height 5
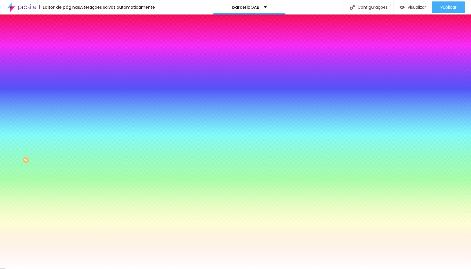
click at [67, 53] on span "Trocar imagem" at bounding box center [83, 50] width 32 height 5
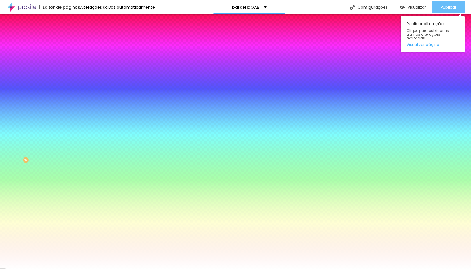
click at [454, 6] on span "Publicar" at bounding box center [448, 7] width 16 height 5
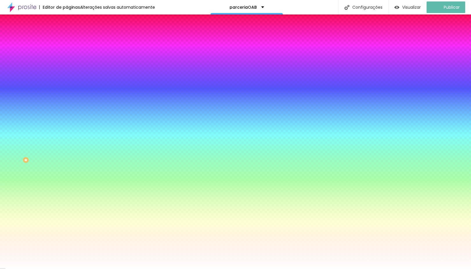
click at [67, 60] on span "Nenhum" at bounding box center [74, 57] width 15 height 5
click at [67, 69] on div "Parallax" at bounding box center [100, 66] width 67 height 3
click at [67, 60] on span "Parallax" at bounding box center [74, 57] width 14 height 5
click at [67, 64] on span "Nenhum" at bounding box center [74, 61] width 15 height 5
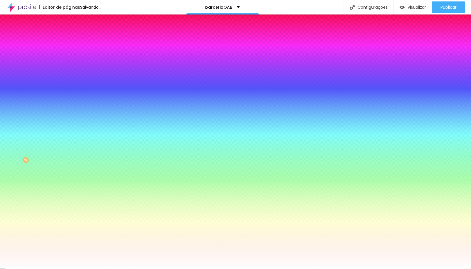
click at [67, 53] on span "Trocar imagem" at bounding box center [83, 50] width 32 height 5
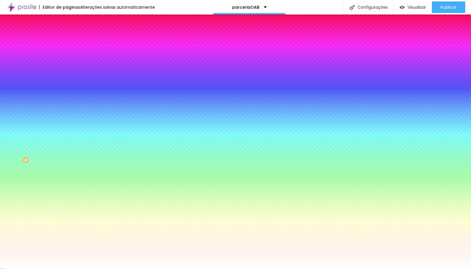
click at [67, 53] on span "Trocar imagem" at bounding box center [83, 50] width 32 height 5
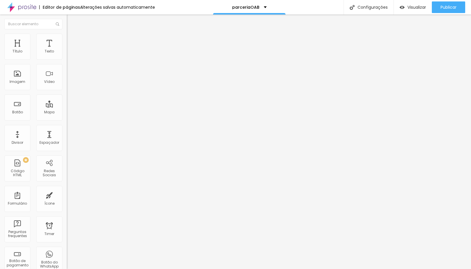
click at [67, 38] on li "Estilo" at bounding box center [100, 37] width 67 height 6
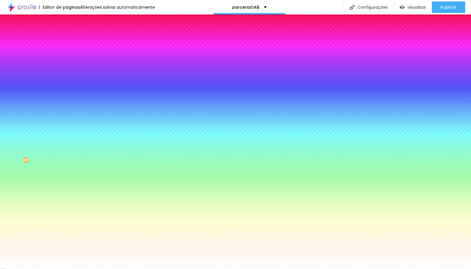
click at [67, 53] on span "Trocar imagem" at bounding box center [83, 50] width 32 height 5
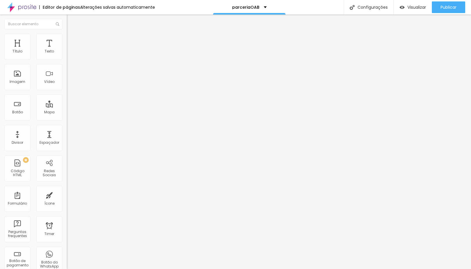
click at [67, 34] on li "Estilo" at bounding box center [100, 37] width 67 height 6
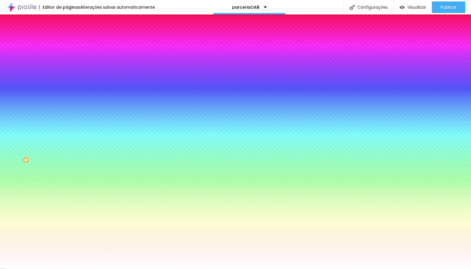
click at [67, 53] on span "Trocar imagem" at bounding box center [83, 50] width 32 height 5
drag, startPoint x: 121, startPoint y: 92, endPoint x: 195, endPoint y: 121, distance: 78.6
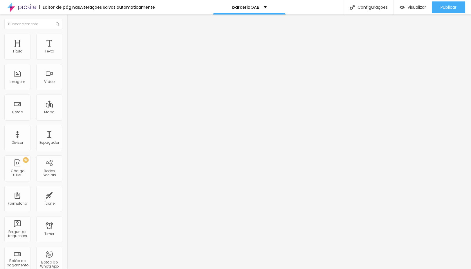
click at [67, 34] on li "Estilo" at bounding box center [100, 37] width 67 height 6
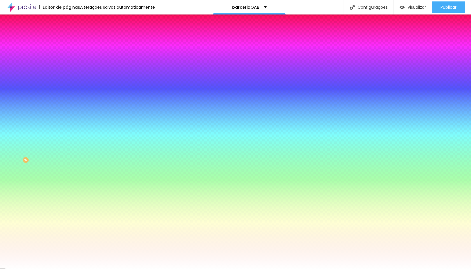
click at [67, 53] on span "Trocar imagem" at bounding box center [83, 50] width 32 height 5
drag, startPoint x: 61, startPoint y: 85, endPoint x: 64, endPoint y: 89, distance: 5.1
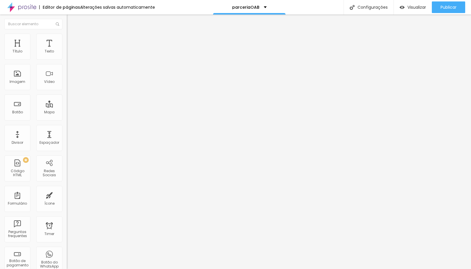
click at [72, 40] on span "Estilo" at bounding box center [76, 37] width 9 height 5
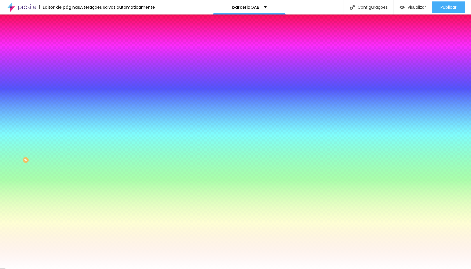
click at [72, 34] on span "Conteúdo" at bounding box center [81, 31] width 18 height 5
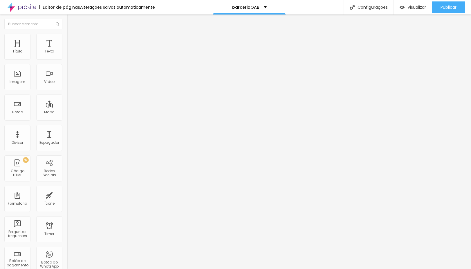
click at [67, 37] on img at bounding box center [69, 36] width 5 height 5
click at [67, 50] on span "Trocar imagem" at bounding box center [83, 47] width 32 height 5
click at [72, 39] on span "Estilo" at bounding box center [76, 37] width 9 height 5
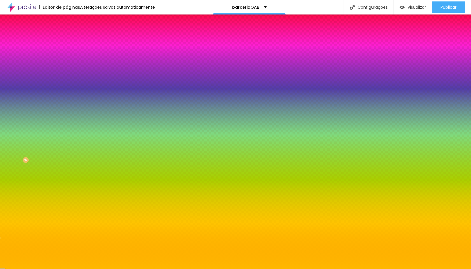
click at [67, 79] on div at bounding box center [100, 79] width 67 height 0
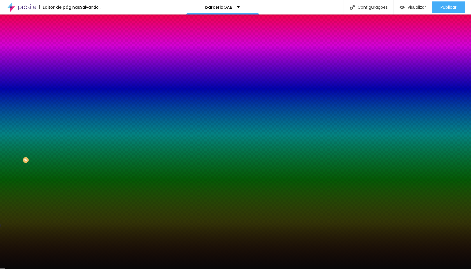
type input "#000000"
drag, startPoint x: 32, startPoint y: 126, endPoint x: 19, endPoint y: 148, distance: 25.3
click at [67, 120] on div "Imagem de fundo Adicionar imagem Efeito da Imagem Nenhum Nenhum Parallax Cor de…" at bounding box center [100, 82] width 67 height 75
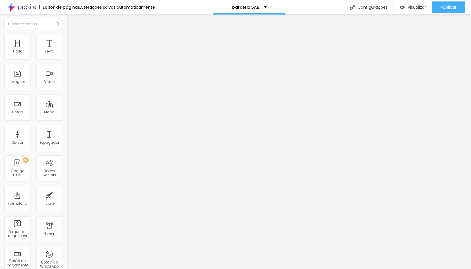
click at [72, 40] on span "Estilo" at bounding box center [76, 37] width 9 height 5
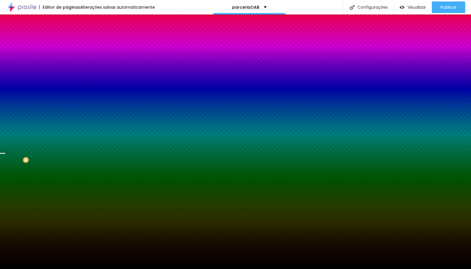
click at [67, 53] on span "Trocar imagem" at bounding box center [83, 50] width 32 height 5
drag, startPoint x: 217, startPoint y: 122, endPoint x: 291, endPoint y: 166, distance: 85.7
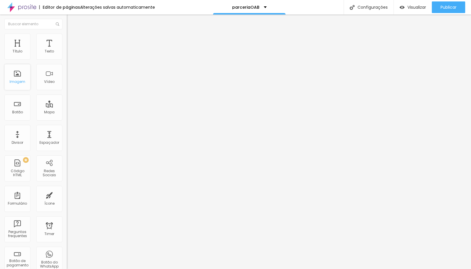
click at [18, 84] on div "Imagem" at bounding box center [18, 82] width 16 height 4
click at [17, 81] on div "Imagem" at bounding box center [18, 82] width 16 height 4
click at [67, 32] on ul "Conteúdo Estilo Avançado" at bounding box center [100, 36] width 67 height 17
click at [67, 35] on img at bounding box center [69, 36] width 5 height 5
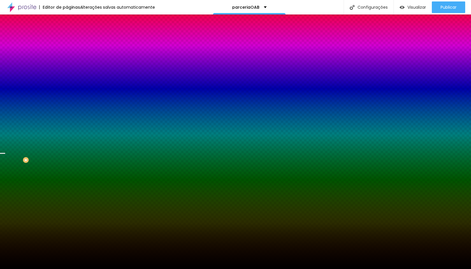
click at [67, 53] on span "Trocar imagem" at bounding box center [83, 50] width 32 height 5
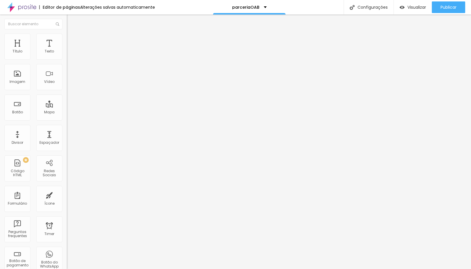
scroll to position [0, 0]
click at [72, 39] on span "Estilo" at bounding box center [76, 37] width 9 height 5
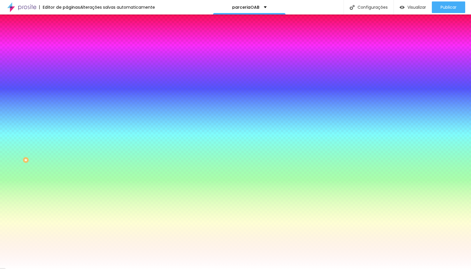
click at [67, 53] on span "Trocar imagem" at bounding box center [83, 50] width 32 height 5
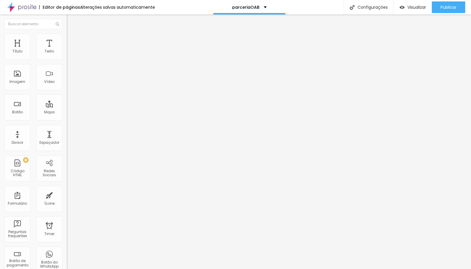
click at [67, 36] on img at bounding box center [69, 36] width 5 height 5
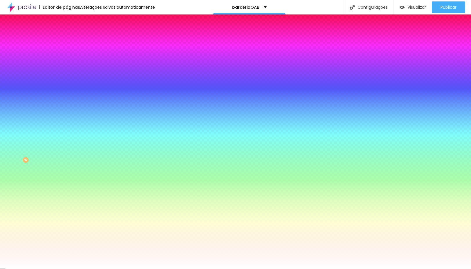
click at [67, 53] on span "Trocar imagem" at bounding box center [83, 50] width 32 height 5
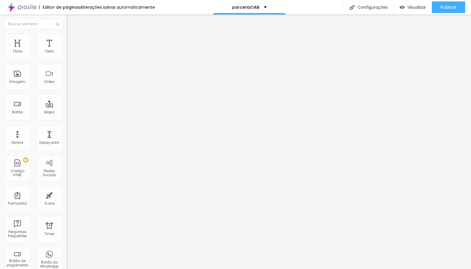
click at [67, 35] on ul "Conteúdo Estilo Avançado" at bounding box center [100, 36] width 67 height 17
click at [67, 34] on li "Estilo" at bounding box center [100, 37] width 67 height 6
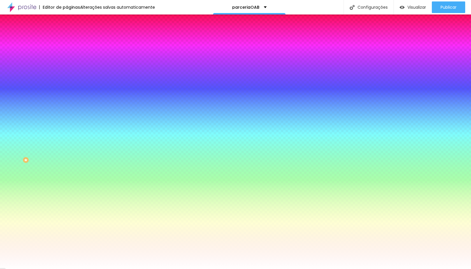
click at [67, 53] on span "Trocar imagem" at bounding box center [83, 50] width 32 height 5
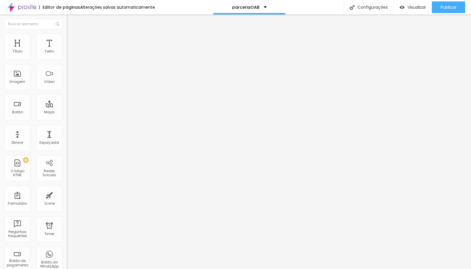
click at [67, 34] on img at bounding box center [69, 36] width 5 height 5
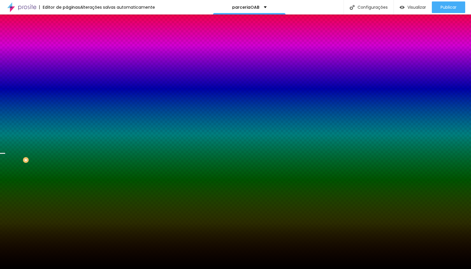
click at [67, 53] on span "Trocar imagem" at bounding box center [83, 50] width 32 height 5
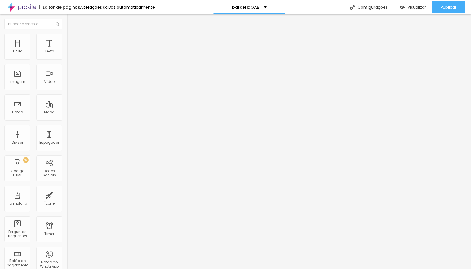
click at [67, 34] on img at bounding box center [69, 36] width 5 height 5
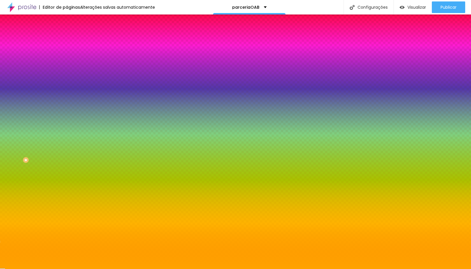
click at [67, 79] on div at bounding box center [100, 79] width 67 height 0
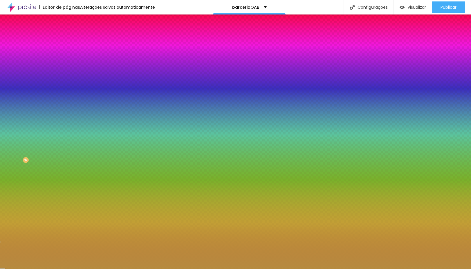
type input "#000000"
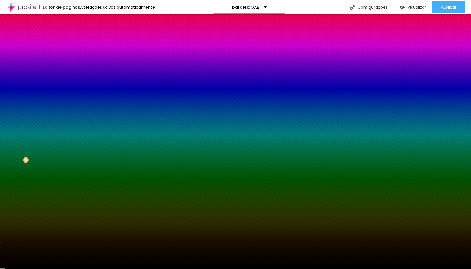
drag, startPoint x: 34, startPoint y: 125, endPoint x: 2, endPoint y: 173, distance: 57.4
click at [67, 173] on div "Editar Seção Conteúdo Estilo Avançado Imagem de fundo Adicionar imagem Efeito d…" at bounding box center [100, 141] width 67 height 255
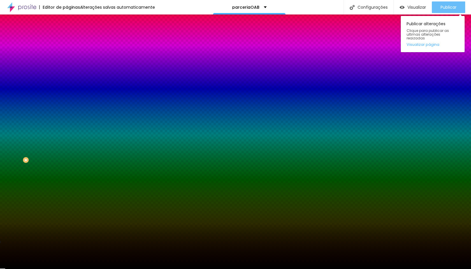
click at [443, 8] on span "Publicar" at bounding box center [448, 7] width 16 height 5
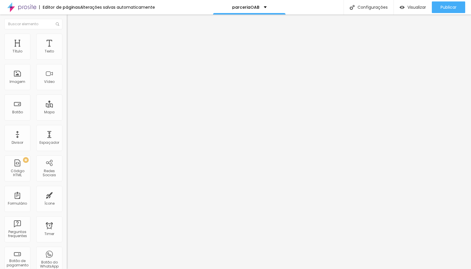
click at [67, 119] on input "https://" at bounding box center [102, 117] width 70 height 6
click at [67, 119] on input "https://wa.me/message/PDCYZY5RRNEQJ1" at bounding box center [102, 117] width 70 height 6
click at [67, 133] on div "Texto Quero garantir minha vaga Alinhamento Tamanho Grande Pequeno Normal Grand…" at bounding box center [100, 89] width 67 height 88
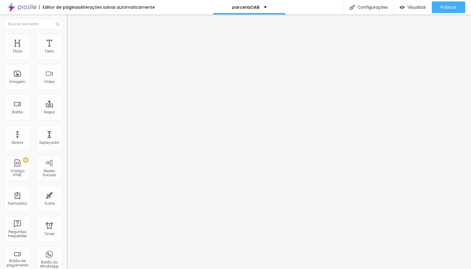
click at [67, 119] on input "https://" at bounding box center [102, 117] width 70 height 6
paste input "https://wa.me/message/PDCYZY5RRNEQJ1"
drag, startPoint x: 36, startPoint y: 122, endPoint x: 1, endPoint y: 124, distance: 35.4
click at [67, 124] on div "Texto Agende agora Alinhamento Tamanho Normal Pequeno Normal Grande Link URL ht…" at bounding box center [100, 87] width 67 height 84
click at [67, 119] on input "https://https://wa.me/message/PDCYZY5RRNEQJ1" at bounding box center [102, 117] width 70 height 6
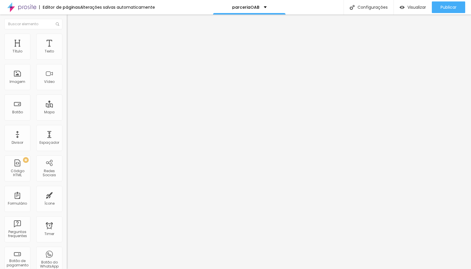
drag, startPoint x: 20, startPoint y: 121, endPoint x: 0, endPoint y: 120, distance: 20.0
click at [67, 120] on div "Texto Agende agora Alinhamento Tamanho Normal Pequeno Normal Grande Link URL ht…" at bounding box center [100, 87] width 67 height 84
type input "https://wa.me/message/PDCYZY5RRNEQJ1"
click at [67, 127] on div at bounding box center [100, 127] width 67 height 0
click at [453, 9] on span "Publicar" at bounding box center [448, 7] width 16 height 5
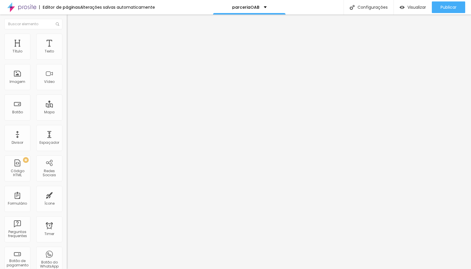
click at [67, 119] on input "https://" at bounding box center [102, 117] width 70 height 6
paste input "wa.me/message/PDCYZY5RRNEQJ1"
type input "https://wa.me/message/PDCYZY5RRNEQJ1"
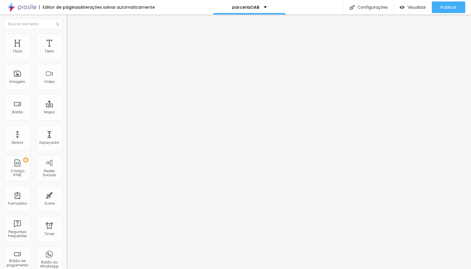
click at [67, 130] on div "Texto Quero garantir minha vaga Alinhamento Tamanho Normal Pequeno Normal Grand…" at bounding box center [100, 87] width 67 height 84
click at [67, 127] on div at bounding box center [100, 127] width 67 height 0
click at [444, 10] on div "Publicar" at bounding box center [448, 7] width 16 height 12
click at [67, 119] on input "https://wa.me/message/PDCYZY5RRNEQJ1" at bounding box center [102, 117] width 70 height 6
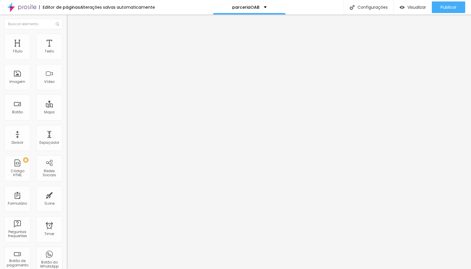
click at [67, 119] on input "https://wa.me/message/PDCYZY5RRNEQJ1" at bounding box center [102, 117] width 70 height 6
click at [441, 12] on div "Publicar" at bounding box center [448, 7] width 16 height 12
click at [67, 200] on textarea "Eii, meu aniversario está chegando, quero saber mais!" at bounding box center [100, 205] width 66 height 10
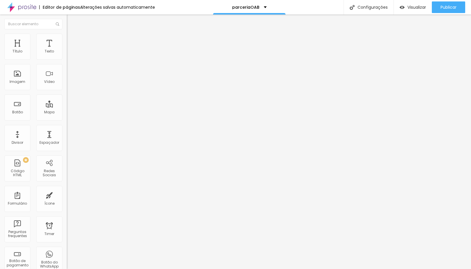
click at [67, 200] on textarea "Eii, meu aniversario está chegando, quero saber mais!" at bounding box center [100, 205] width 66 height 10
drag, startPoint x: 25, startPoint y: 106, endPoint x: 40, endPoint y: 117, distance: 19.3
click at [67, 200] on textarea "Eii, meu aniversario está chegando, quero saber mais!" at bounding box center [100, 205] width 66 height 10
type textarea "Eii, quero garantir minha vaga!"
click at [449, 6] on span "Publicar" at bounding box center [448, 7] width 16 height 5
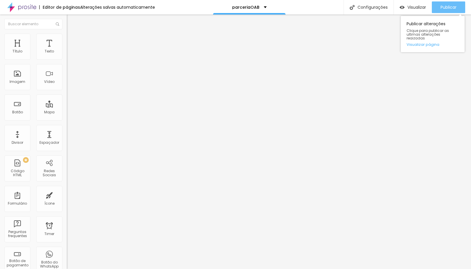
click at [456, 6] on span "Publicar" at bounding box center [448, 7] width 16 height 5
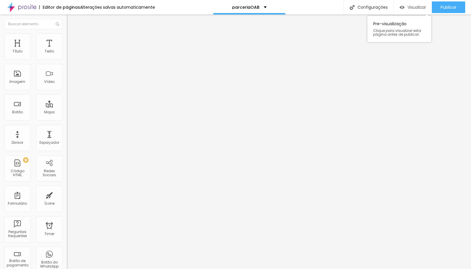
click at [416, 8] on span "Visualizar" at bounding box center [416, 7] width 19 height 5
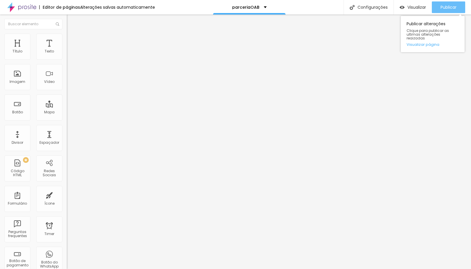
click at [445, 6] on span "Publicar" at bounding box center [448, 7] width 16 height 5
click at [422, 43] on link "Visualizar página" at bounding box center [432, 45] width 52 height 4
click at [300, 9] on div "Editor de páginas Alterações salvas automaticamente parceriaOAB Configurações C…" at bounding box center [235, 7] width 471 height 14
